Goal: Task Accomplishment & Management: Complete application form

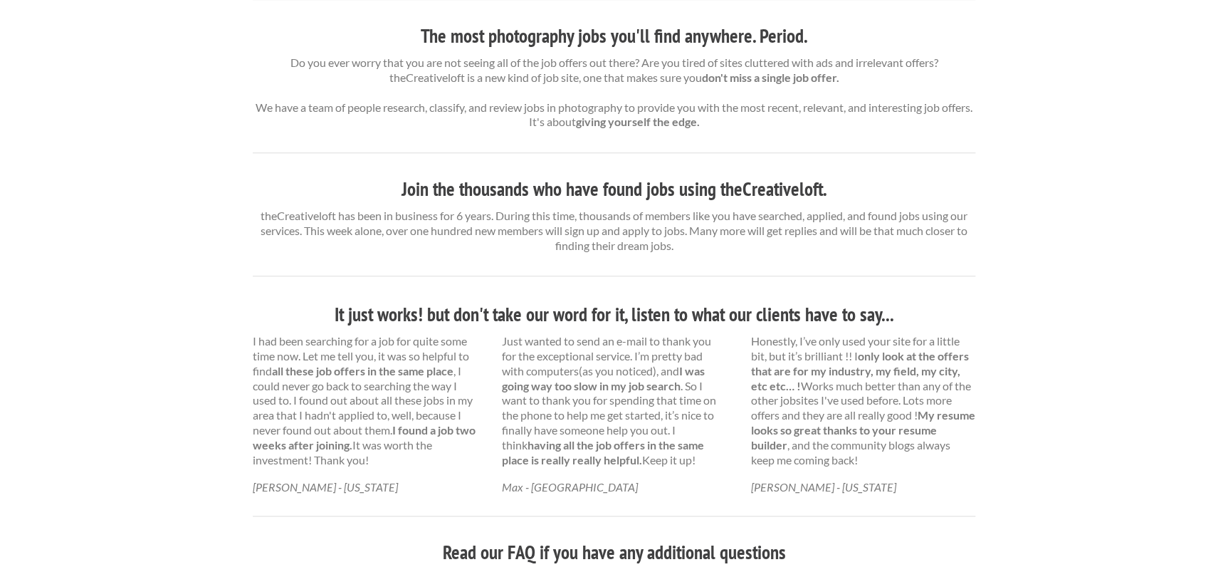
scroll to position [513, 0]
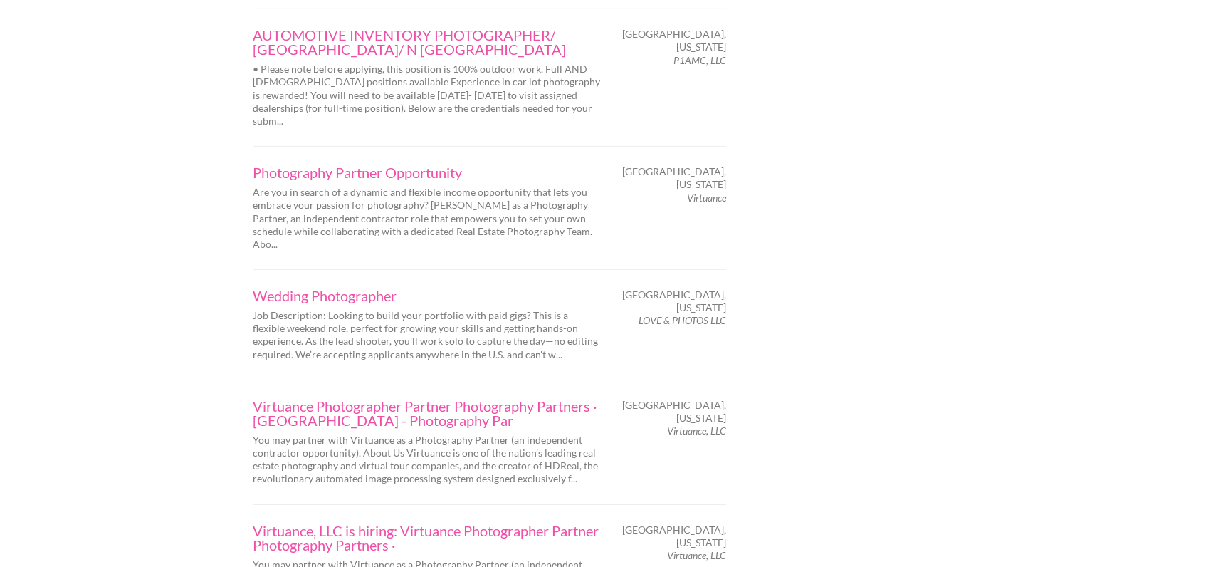
scroll to position [2264, 0]
